Goal: Task Accomplishment & Management: Complete application form

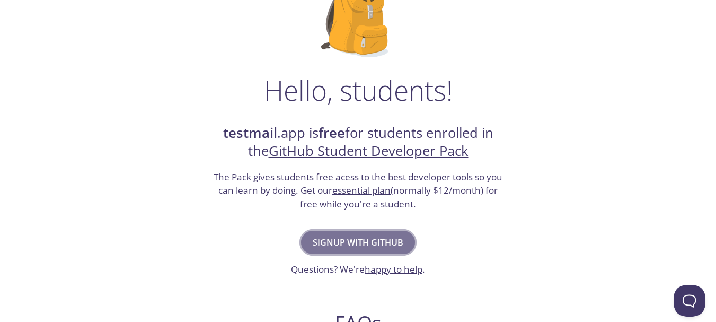
click at [354, 242] on span "Signup with GitHub" at bounding box center [358, 242] width 91 height 15
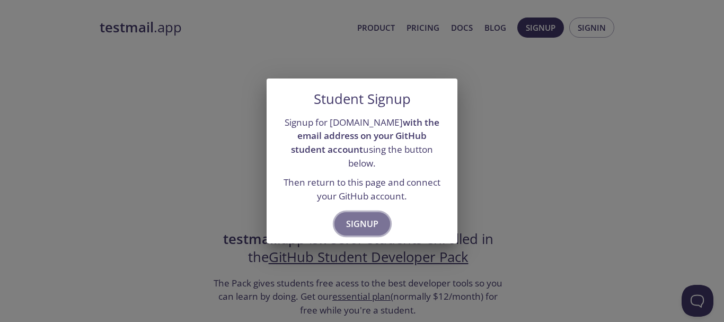
click at [359, 218] on span "Signup" at bounding box center [362, 223] width 32 height 15
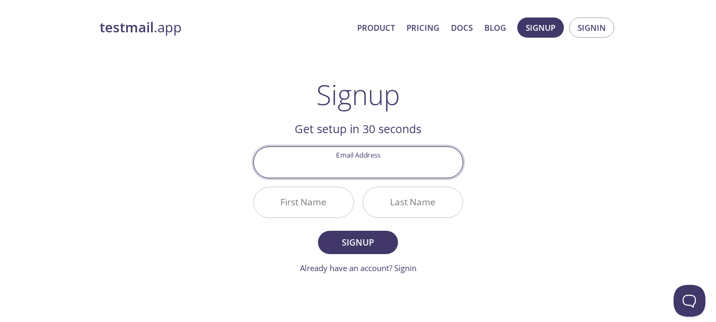
click at [346, 167] on input "Email Address" at bounding box center [358, 162] width 209 height 30
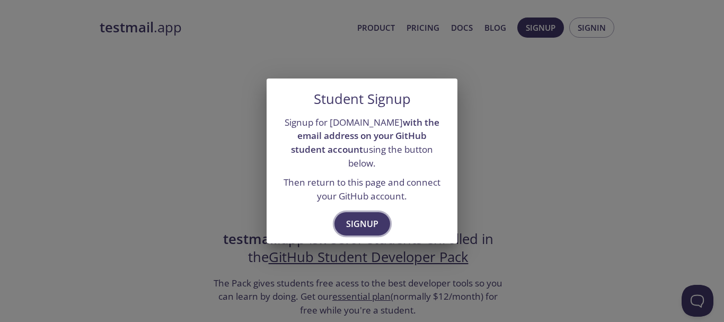
click at [358, 216] on span "Signup" at bounding box center [362, 223] width 32 height 15
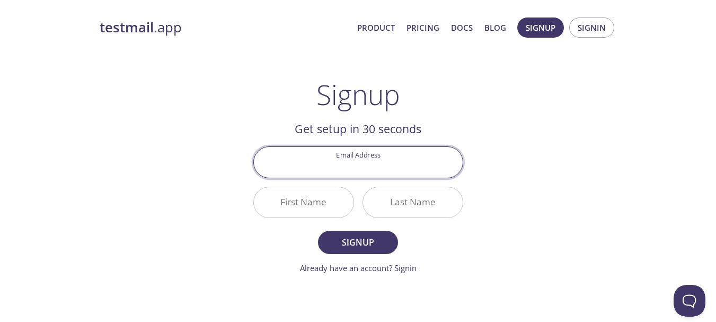
paste input "[EMAIL_ADDRESS][DOMAIN_NAME]"
type input "[EMAIL_ADDRESS][DOMAIN_NAME]"
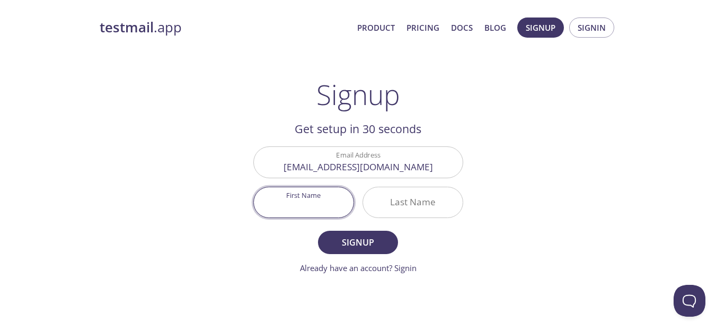
click at [310, 198] on input "First Name" at bounding box center [304, 202] width 100 height 30
paste input "[PERSON_NAME]"
drag, startPoint x: 302, startPoint y: 207, endPoint x: 340, endPoint y: 210, distance: 38.3
click at [340, 210] on input "[PERSON_NAME]" at bounding box center [304, 202] width 100 height 30
type input "Lawal"
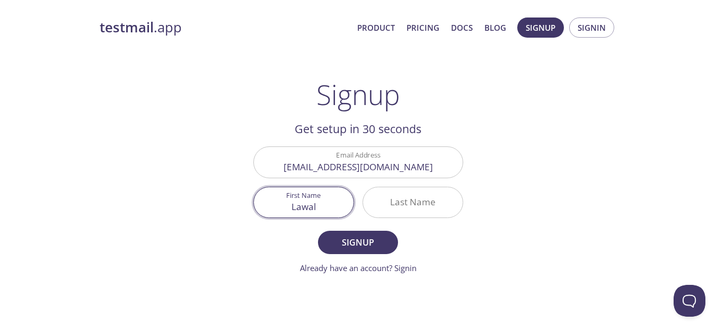
click at [408, 199] on input "Last Name" at bounding box center [413, 202] width 100 height 30
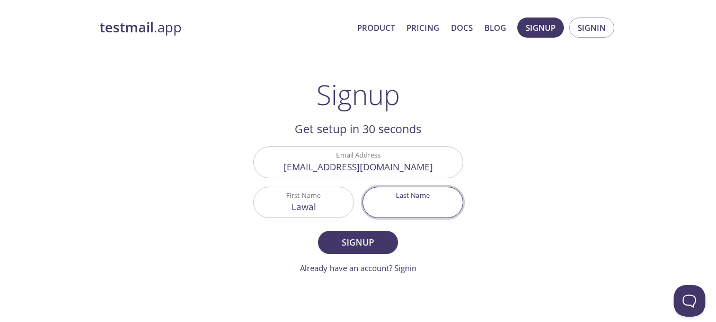
paste input "Bilkisu"
type input "Bilkisu"
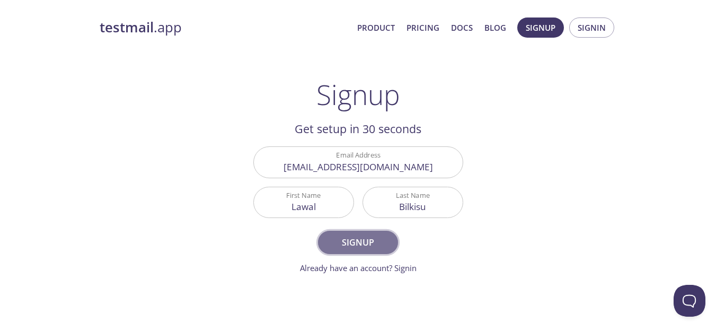
click at [378, 240] on span "Signup" at bounding box center [358, 242] width 56 height 15
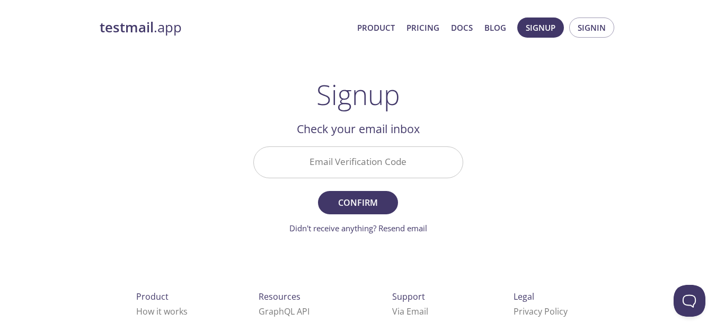
click at [355, 164] on input "Email Verification Code" at bounding box center [358, 162] width 209 height 30
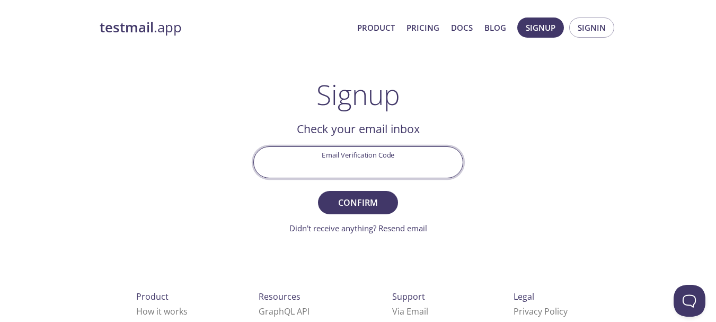
paste input "UVZP5FM"
type input "UVZP5FM"
click at [367, 201] on span "Confirm" at bounding box center [358, 202] width 56 height 15
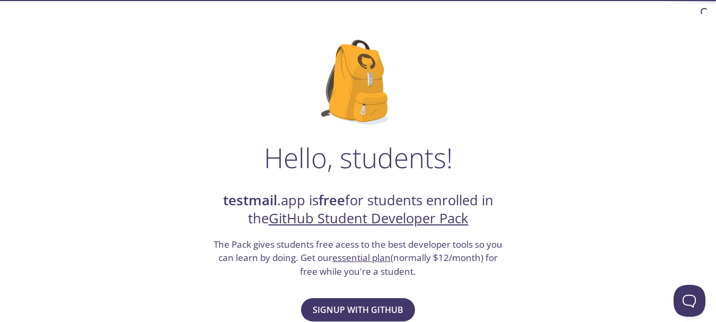
scroll to position [106, 0]
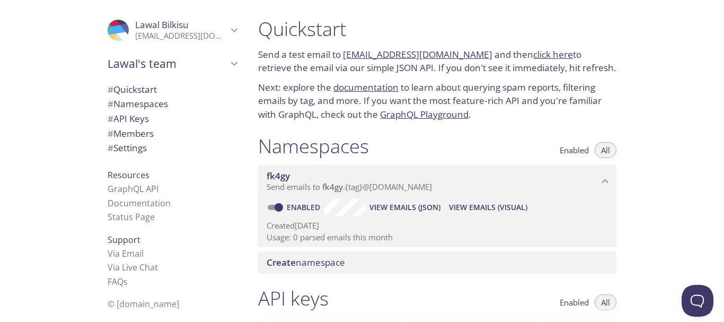
click at [533, 53] on link "click here" at bounding box center [553, 54] width 40 height 12
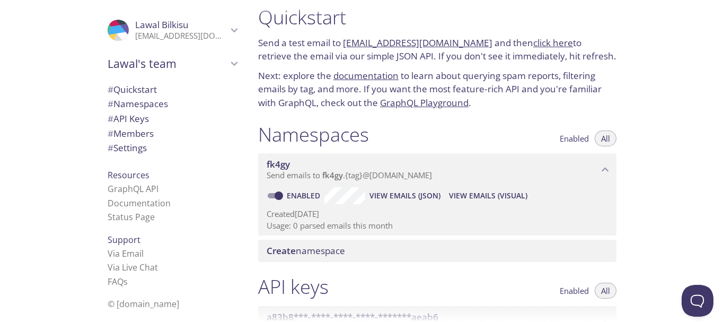
scroll to position [8, 0]
